Goal: Check status: Check status

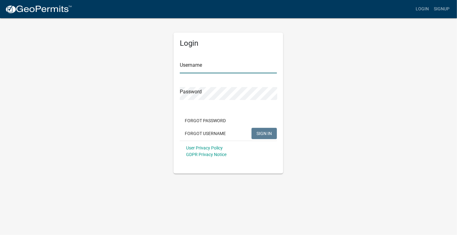
type input "[PERSON_NAME][EMAIL_ADDRESS][DOMAIN_NAME]"
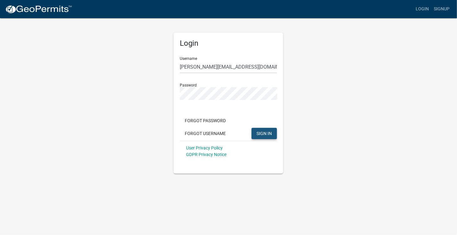
click at [270, 133] on span "SIGN IN" at bounding box center [264, 133] width 15 height 5
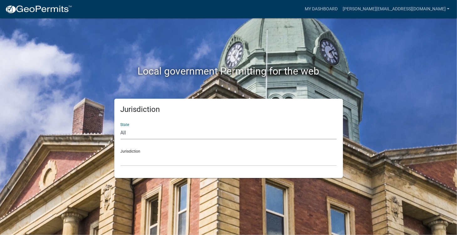
click at [134, 132] on select "All [US_STATE] [US_STATE] [US_STATE] [US_STATE] [US_STATE] [US_STATE] [US_STATE…" at bounding box center [229, 133] width 216 height 13
select select "[US_STATE]"
click at [121, 127] on select "All [US_STATE] [US_STATE] [US_STATE] [US_STATE] [US_STATE] [US_STATE] [US_STATE…" at bounding box center [229, 133] width 216 height 13
click at [152, 157] on select "[GEOGRAPHIC_DATA], [US_STATE] [GEOGRAPHIC_DATA], [US_STATE] [GEOGRAPHIC_DATA], …" at bounding box center [229, 159] width 216 height 13
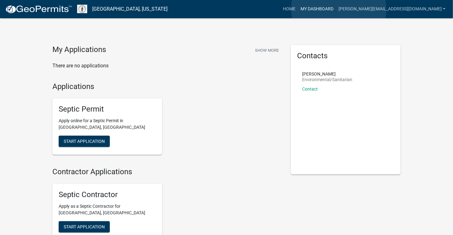
click at [336, 9] on link "My Dashboard" at bounding box center [317, 9] width 38 height 12
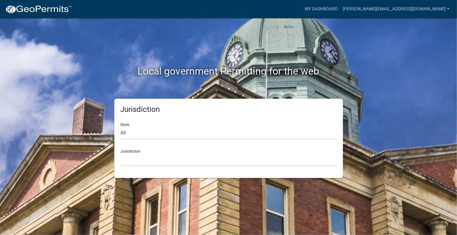
click at [140, 152] on div "Jurisdiction [GEOGRAPHIC_DATA], [US_STATE] City of [GEOGRAPHIC_DATA], [US_STATE…" at bounding box center [229, 155] width 216 height 22
click at [141, 148] on div "Jurisdiction [GEOGRAPHIC_DATA], [US_STATE] City of [GEOGRAPHIC_DATA], [US_STATE…" at bounding box center [229, 155] width 216 height 22
click at [139, 131] on select "All [US_STATE] [US_STATE] [US_STATE] [US_STATE] [US_STATE] [US_STATE] [US_STATE…" at bounding box center [229, 133] width 216 height 13
select select "[US_STATE]"
click at [121, 127] on select "All [US_STATE] [US_STATE] [US_STATE] [US_STATE] [US_STATE] [US_STATE] [US_STATE…" at bounding box center [229, 133] width 216 height 13
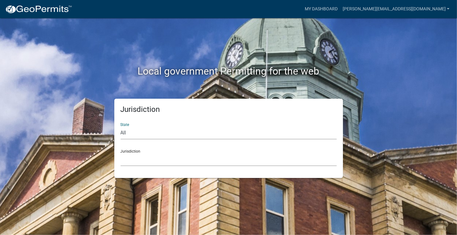
click at [154, 157] on select "[GEOGRAPHIC_DATA], [US_STATE] [GEOGRAPHIC_DATA], [US_STATE] [GEOGRAPHIC_DATA], …" at bounding box center [229, 159] width 216 height 13
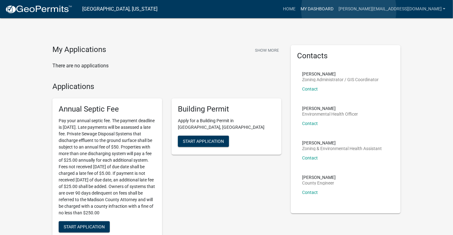
click at [336, 10] on link "My Dashboard" at bounding box center [317, 9] width 38 height 12
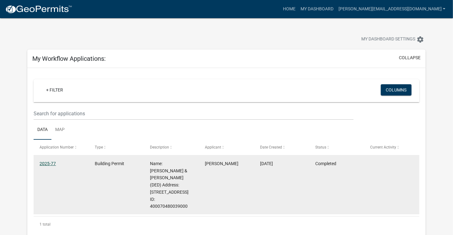
click at [45, 161] on link "2025-77" at bounding box center [47, 163] width 16 height 5
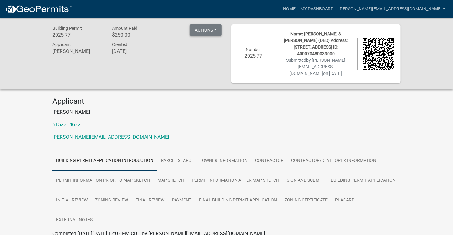
click at [218, 29] on button "Actions" at bounding box center [206, 29] width 32 height 11
click at [217, 113] on p "[PERSON_NAME]" at bounding box center [226, 112] width 348 height 8
click at [216, 26] on button "Actions" at bounding box center [206, 29] width 32 height 11
click at [244, 108] on div "Applicant [PERSON_NAME] 5152314622 [PERSON_NAME][EMAIL_ADDRESS][DOMAIN_NAME]" at bounding box center [226, 121] width 357 height 49
